Goal: Task Accomplishment & Management: Use online tool/utility

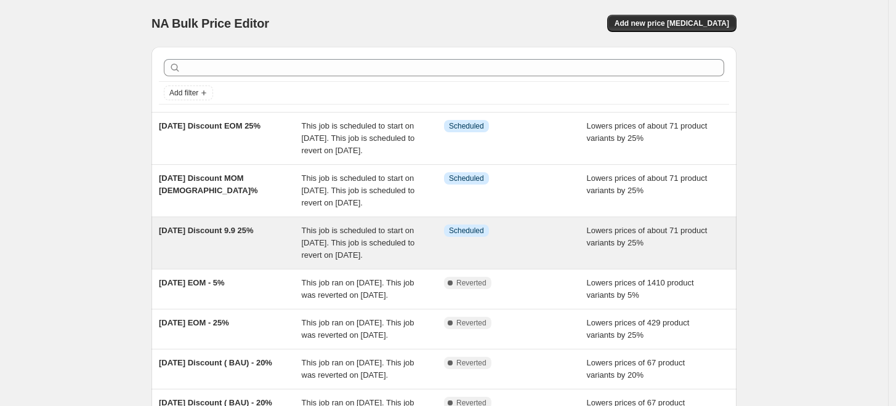
click at [261, 262] on div "[DATE] Discount 9.9 25%" at bounding box center [230, 243] width 143 height 37
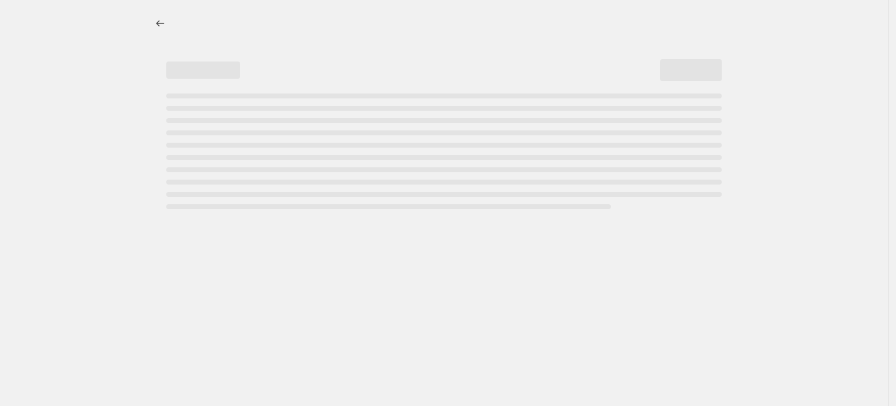
select select "percentage"
select select "no_change"
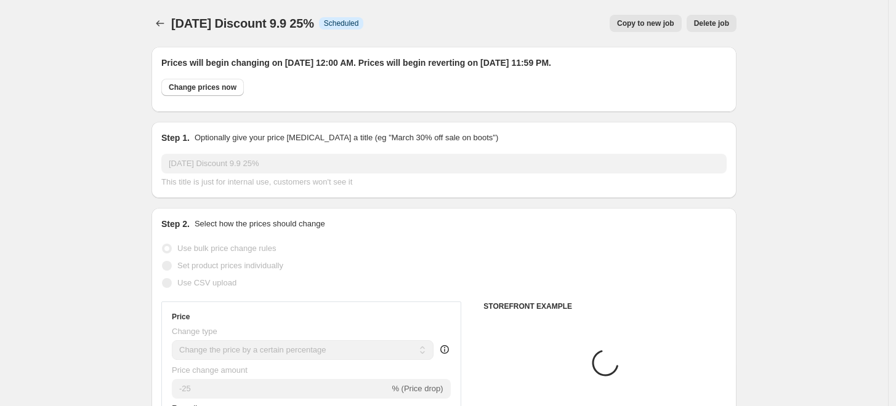
select select "collection"
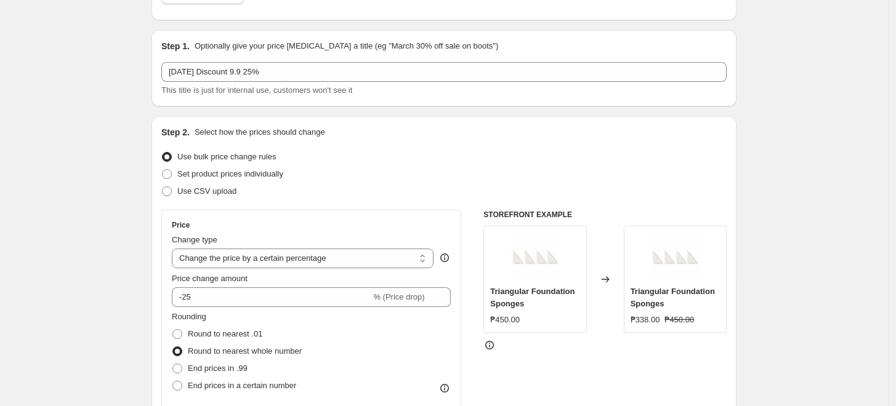
scroll to position [111, 0]
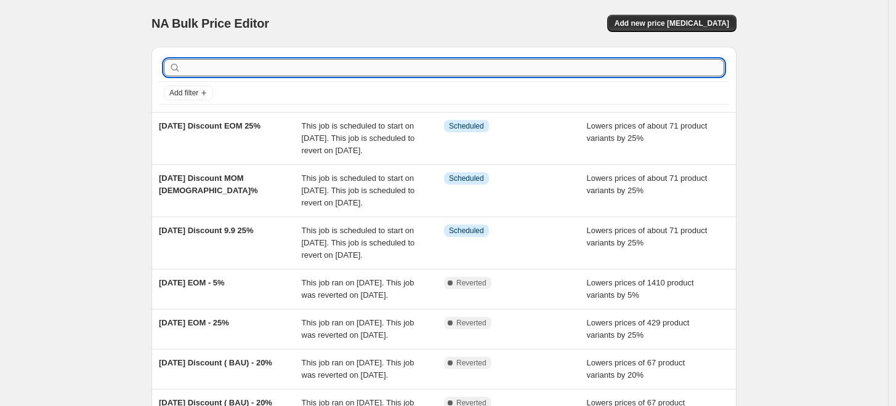
click at [271, 68] on input "text" at bounding box center [453, 67] width 540 height 17
type input "first"
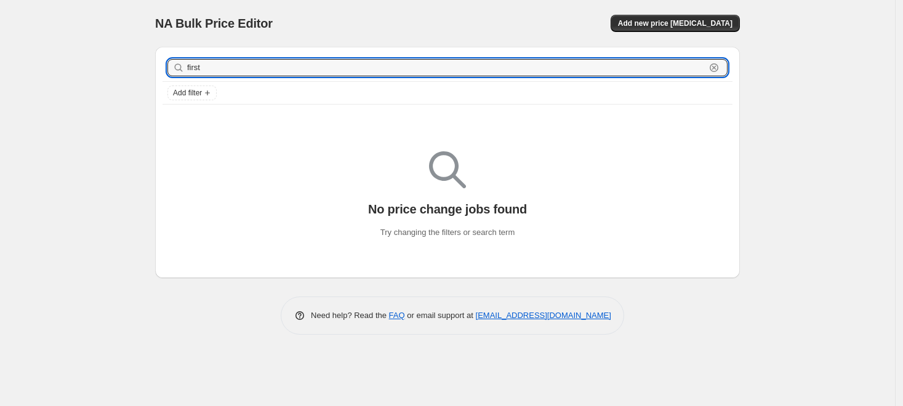
click at [271, 68] on input "first" at bounding box center [446, 67] width 518 height 17
type input "f"
